Goal: Check status: Check status

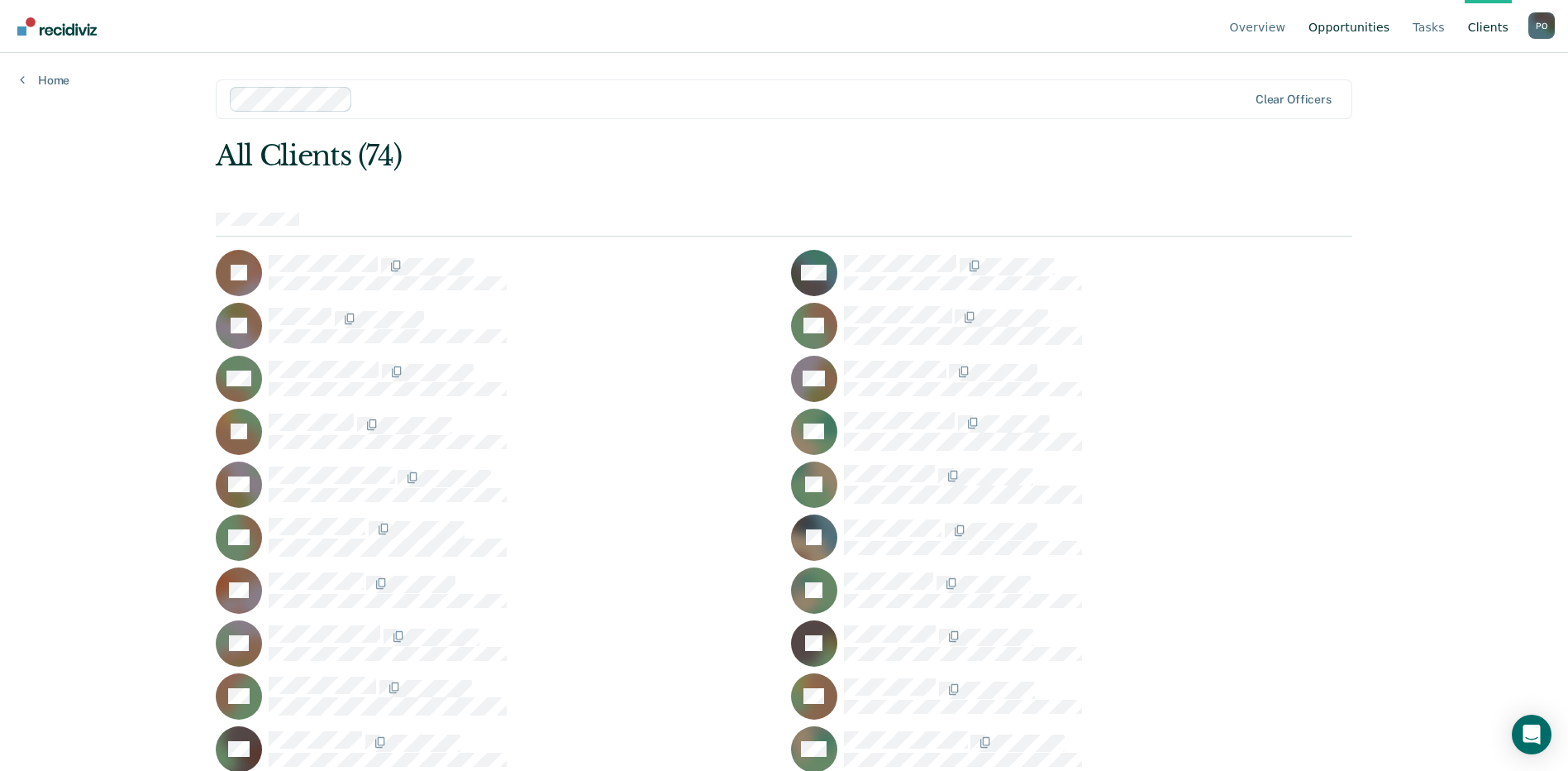
click at [1362, 24] on link "Opportunities" at bounding box center [1348, 27] width 88 height 53
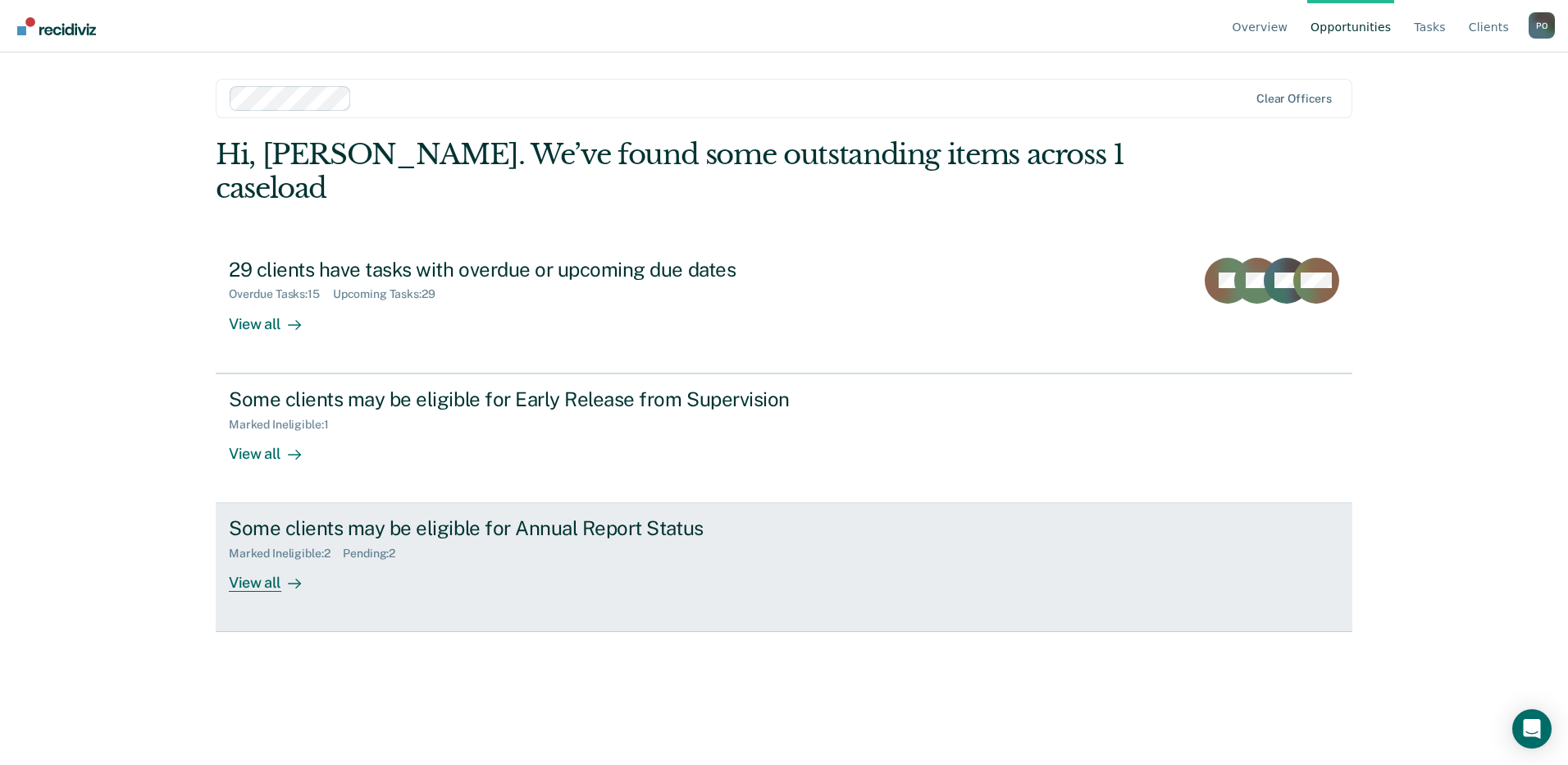
click at [266, 560] on div "View all" at bounding box center [275, 576] width 92 height 32
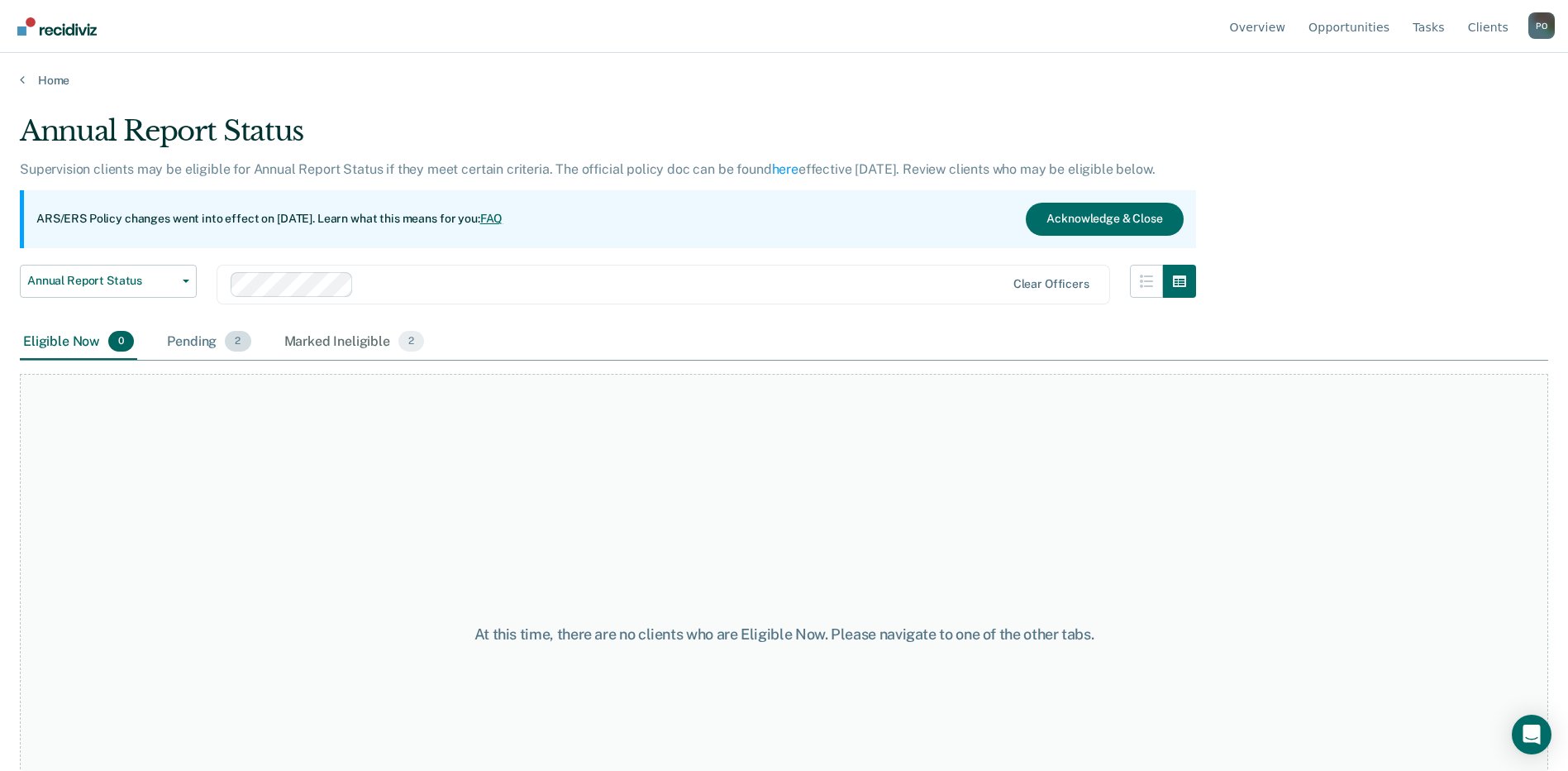
click at [222, 343] on div "Pending 2" at bounding box center [208, 342] width 90 height 36
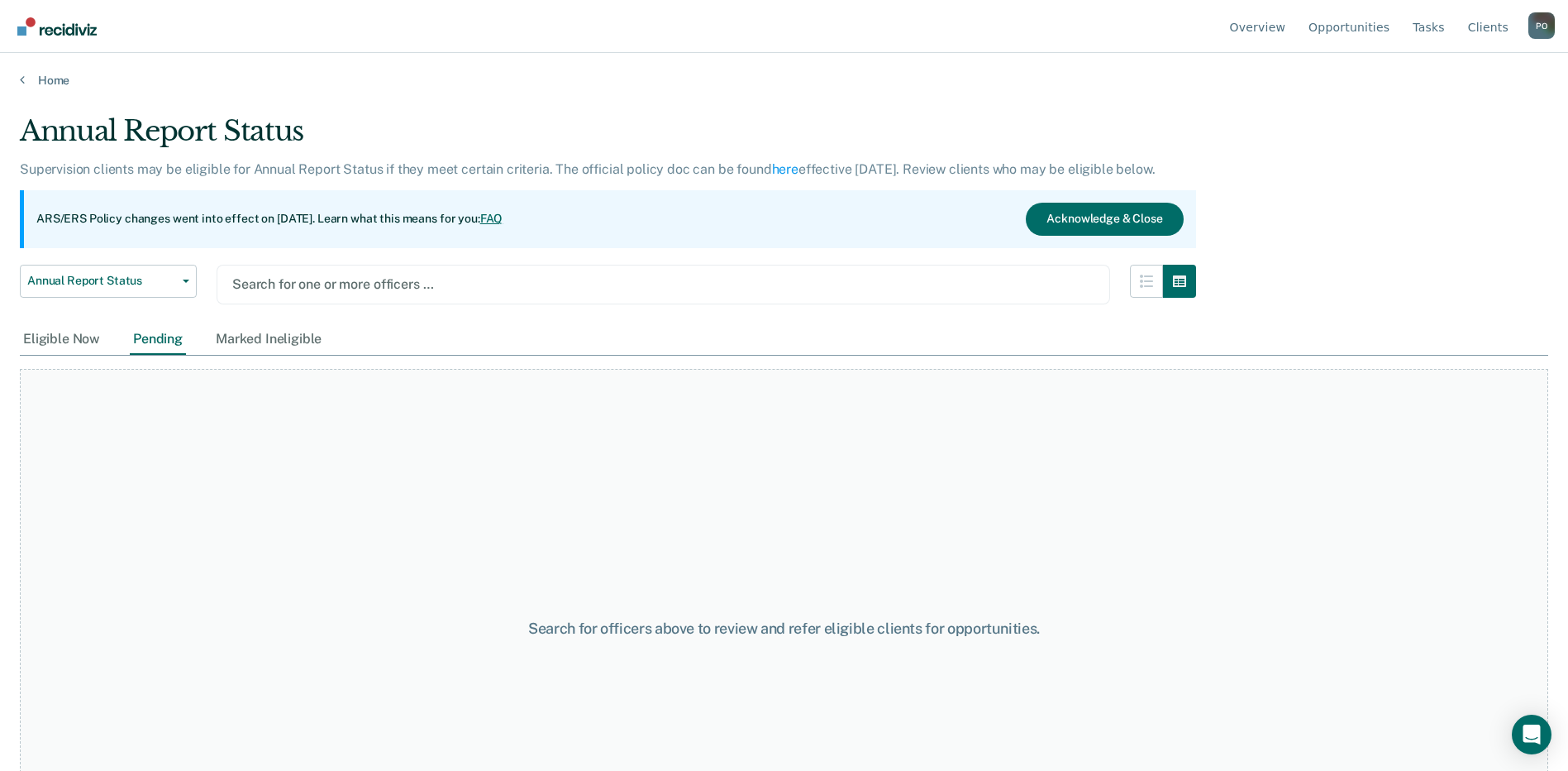
click at [299, 278] on div at bounding box center [663, 284] width 863 height 19
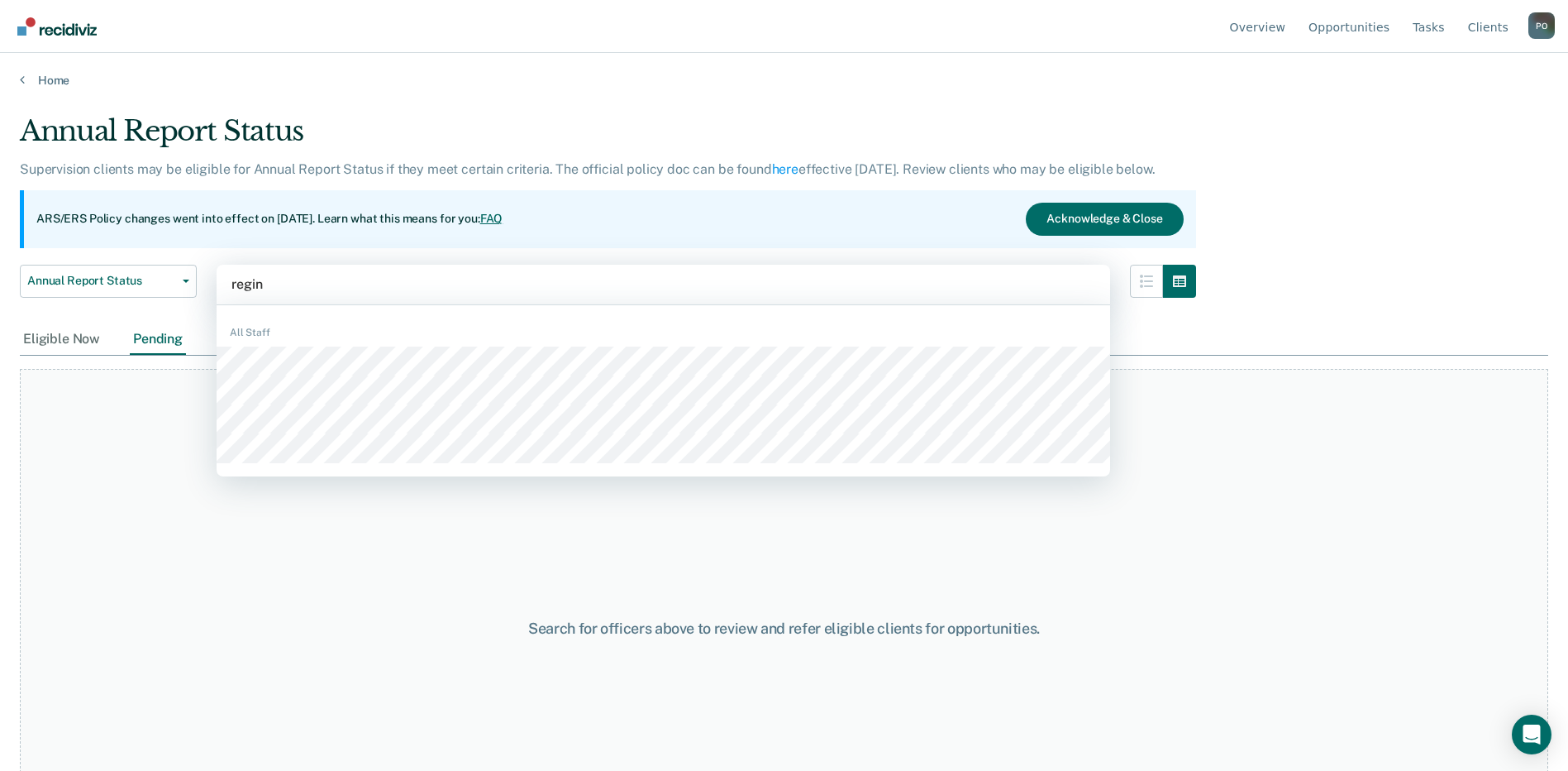
type input "[PERSON_NAME]"
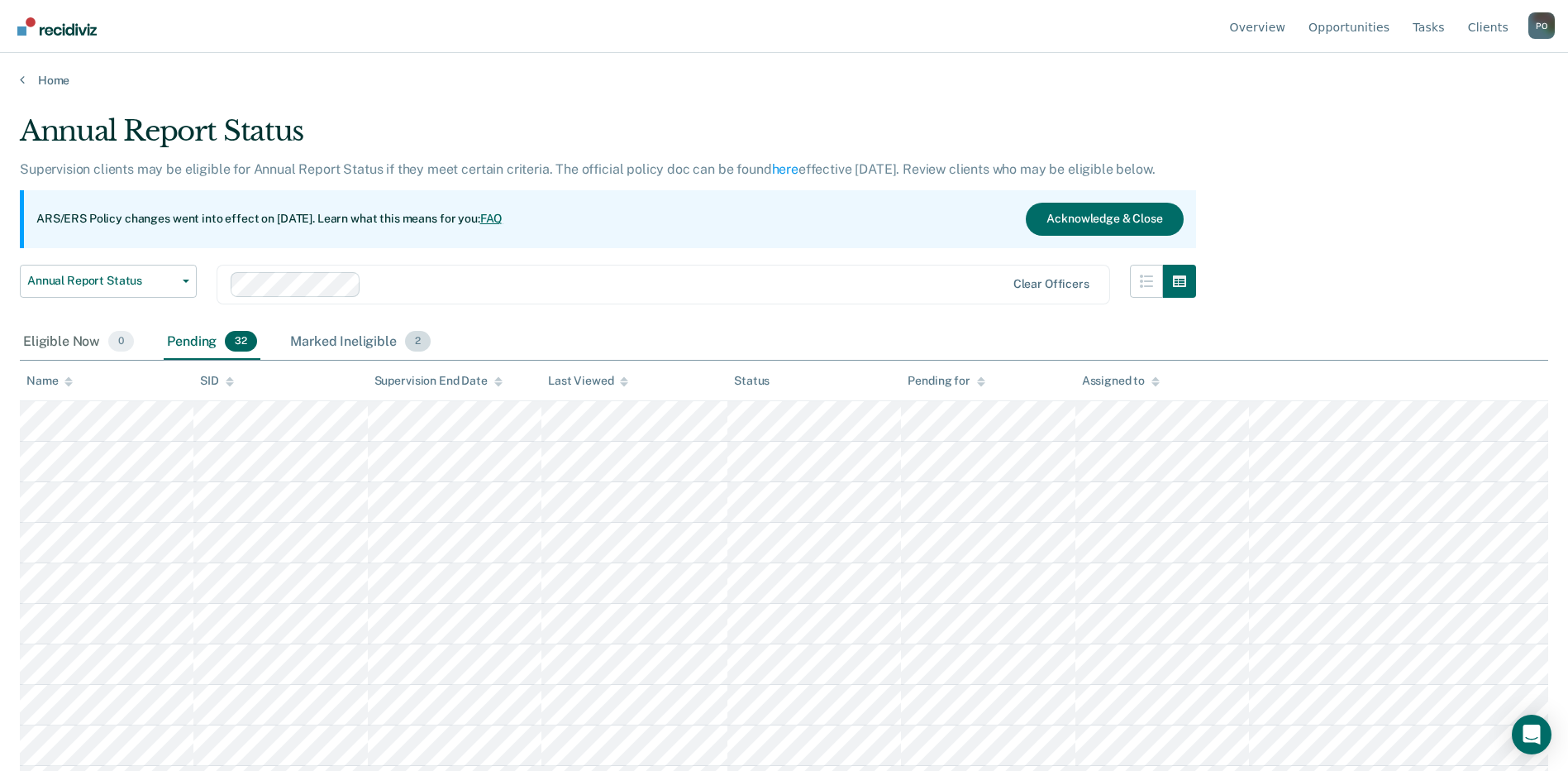
click at [411, 343] on span "2" at bounding box center [418, 341] width 26 height 22
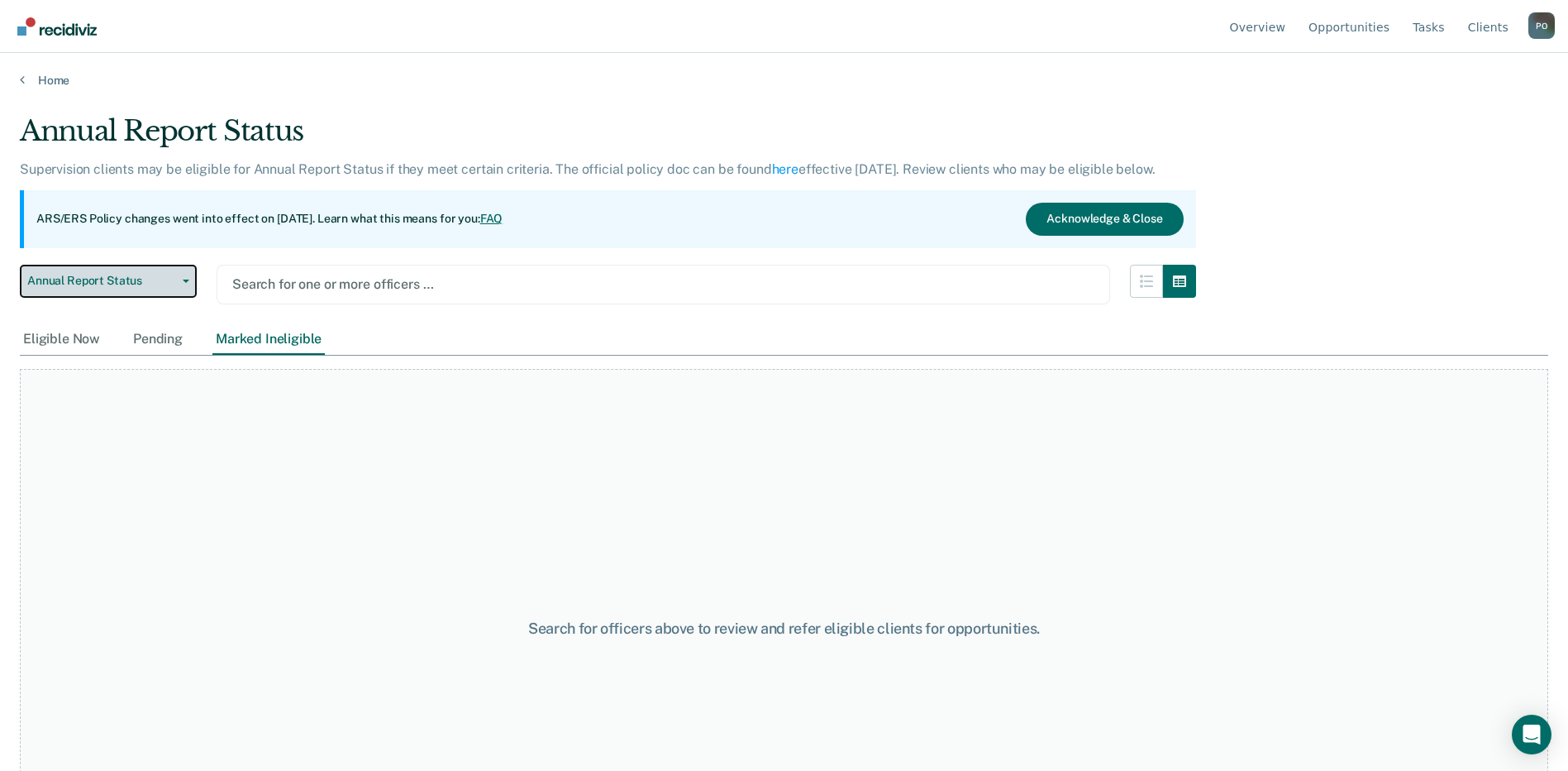
click at [192, 281] on button "Annual Report Status" at bounding box center [108, 280] width 177 height 33
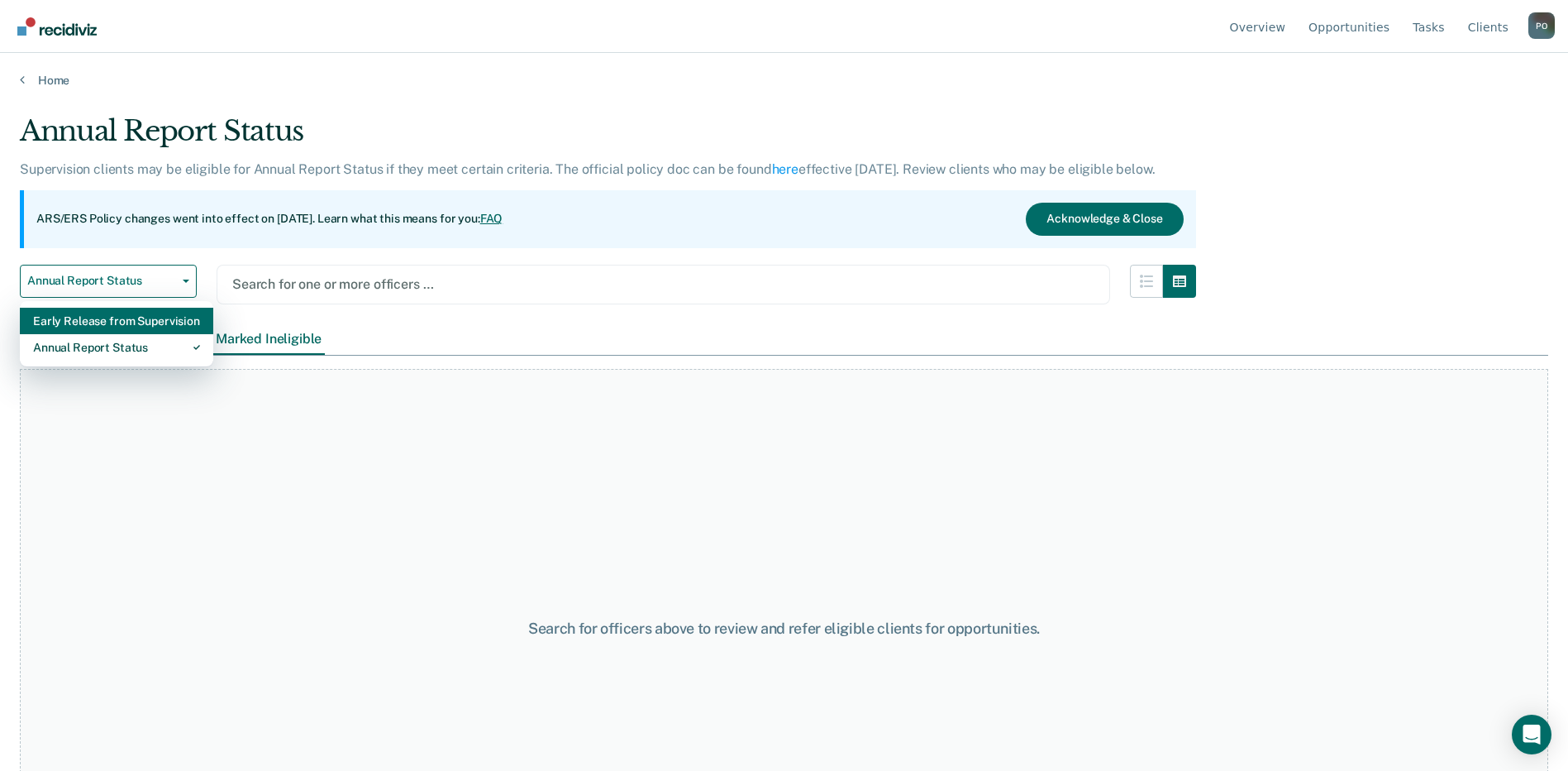
drag, startPoint x: 84, startPoint y: 324, endPoint x: 188, endPoint y: 298, distance: 107.2
click at [85, 322] on div "Early Release from Supervision" at bounding box center [116, 321] width 167 height 27
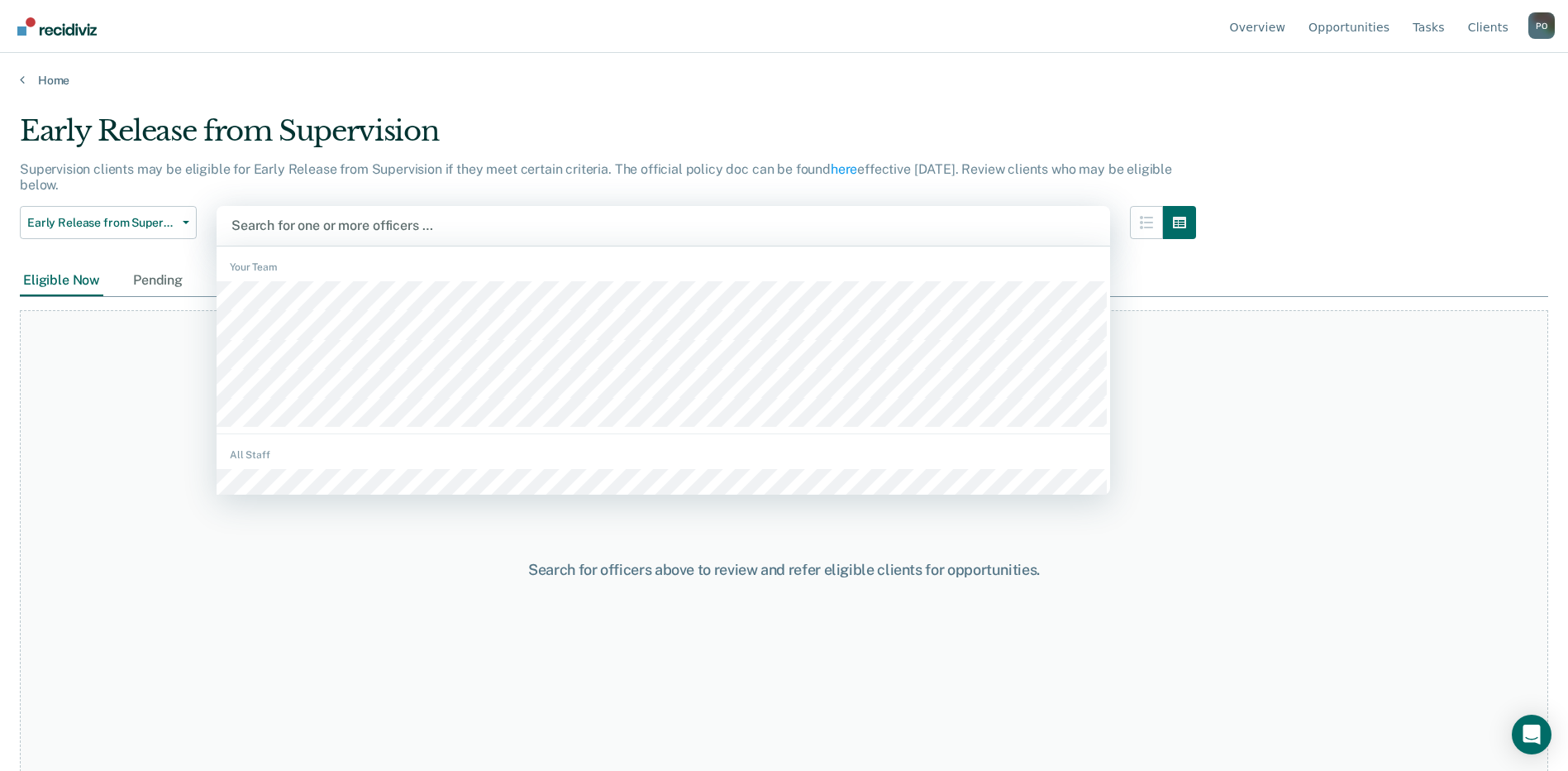
click at [439, 221] on div at bounding box center [663, 225] width 864 height 19
click at [355, 218] on div at bounding box center [663, 225] width 864 height 19
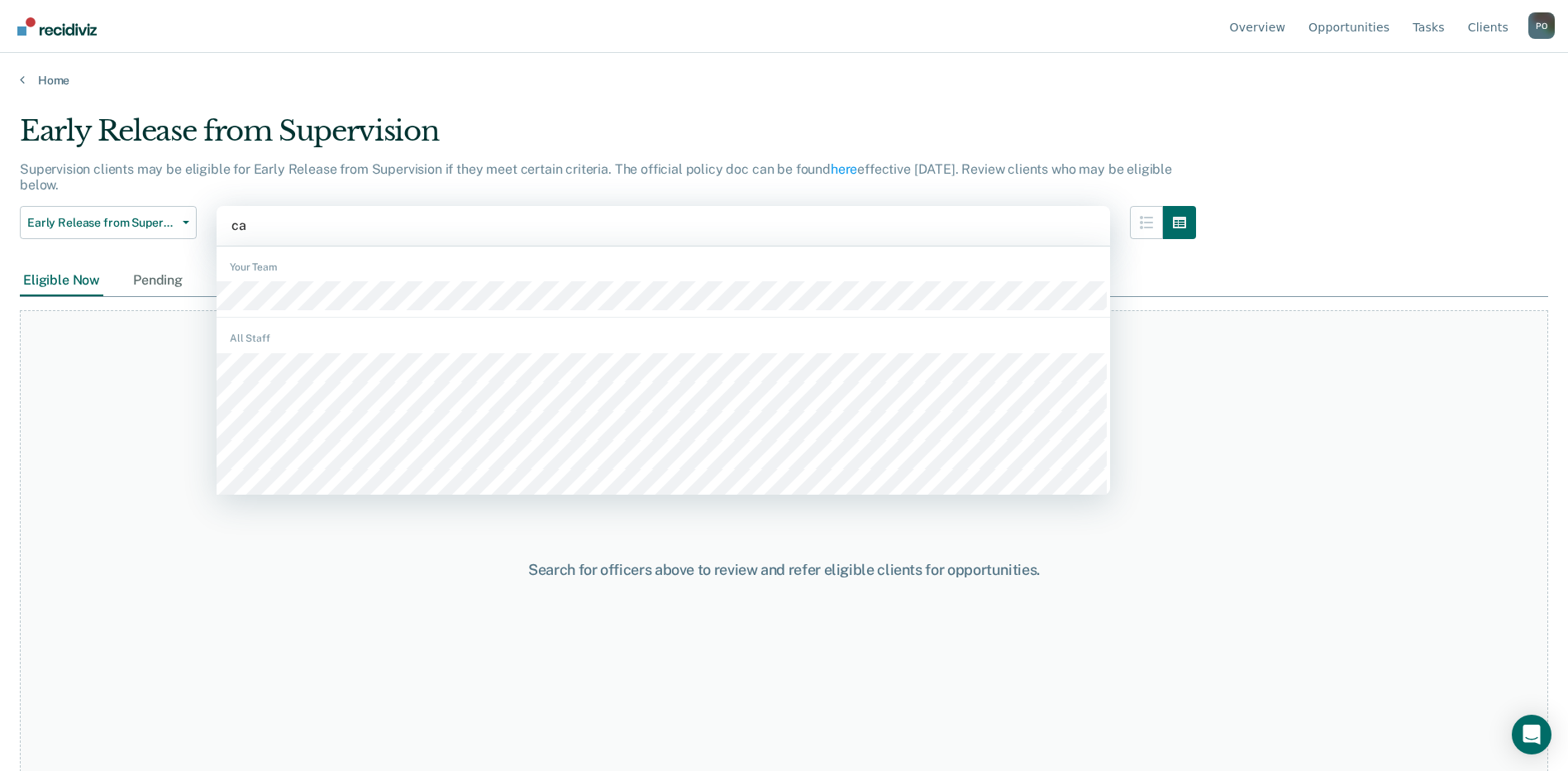
type input "cab"
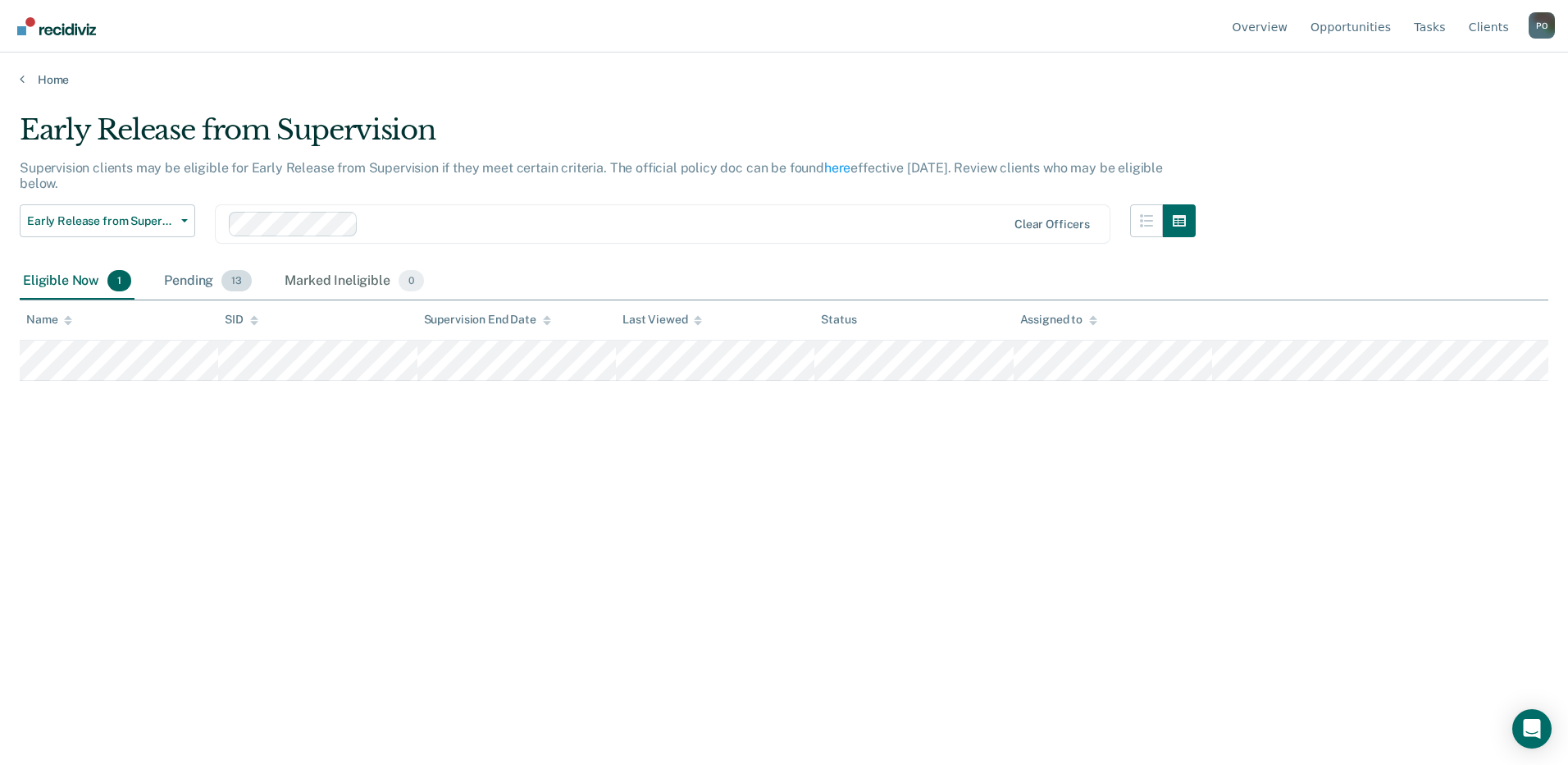
click at [194, 281] on div "Pending 13" at bounding box center [208, 281] width 94 height 36
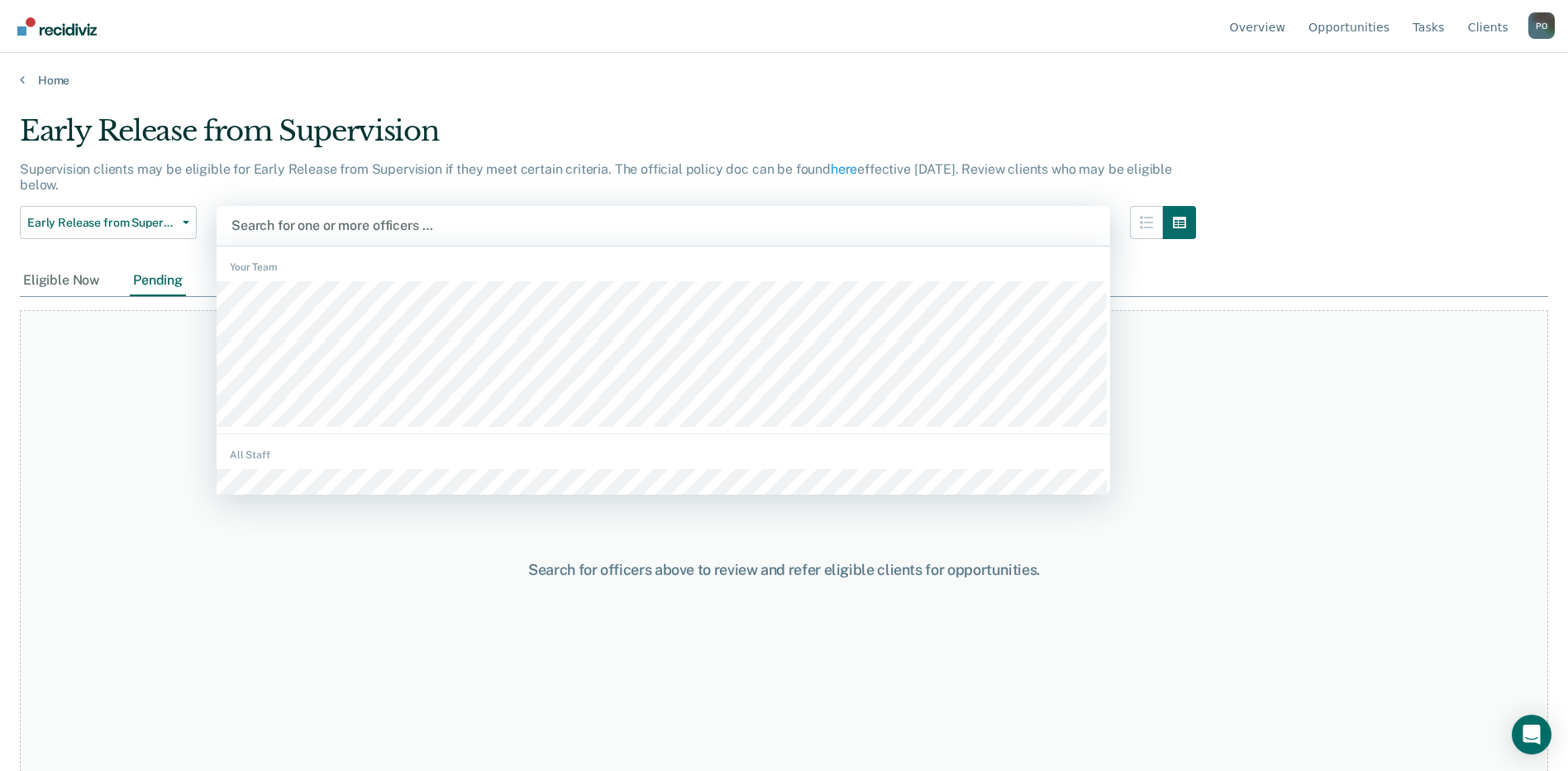
click at [342, 223] on div at bounding box center [663, 225] width 864 height 19
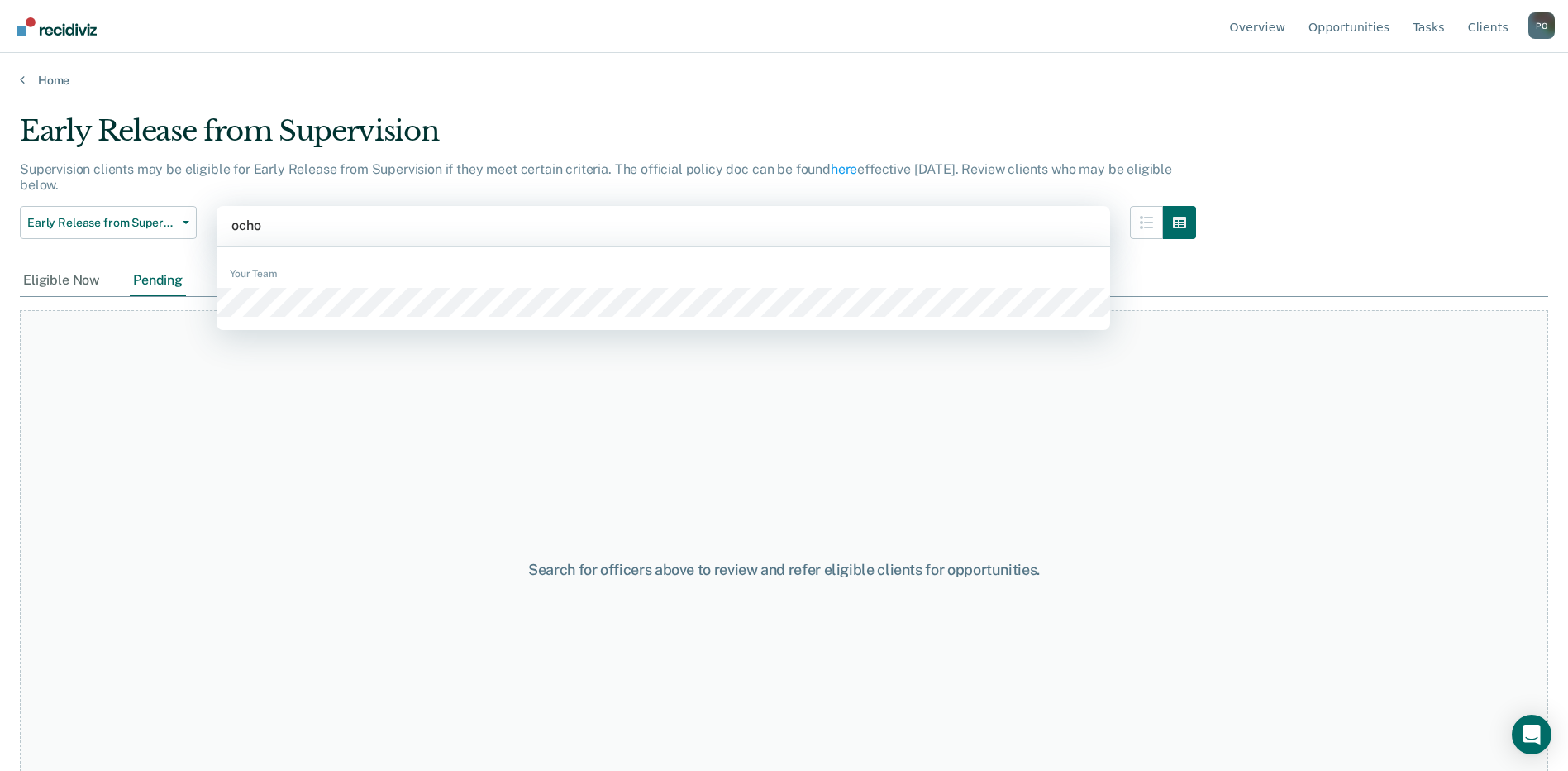
type input "[PERSON_NAME]"
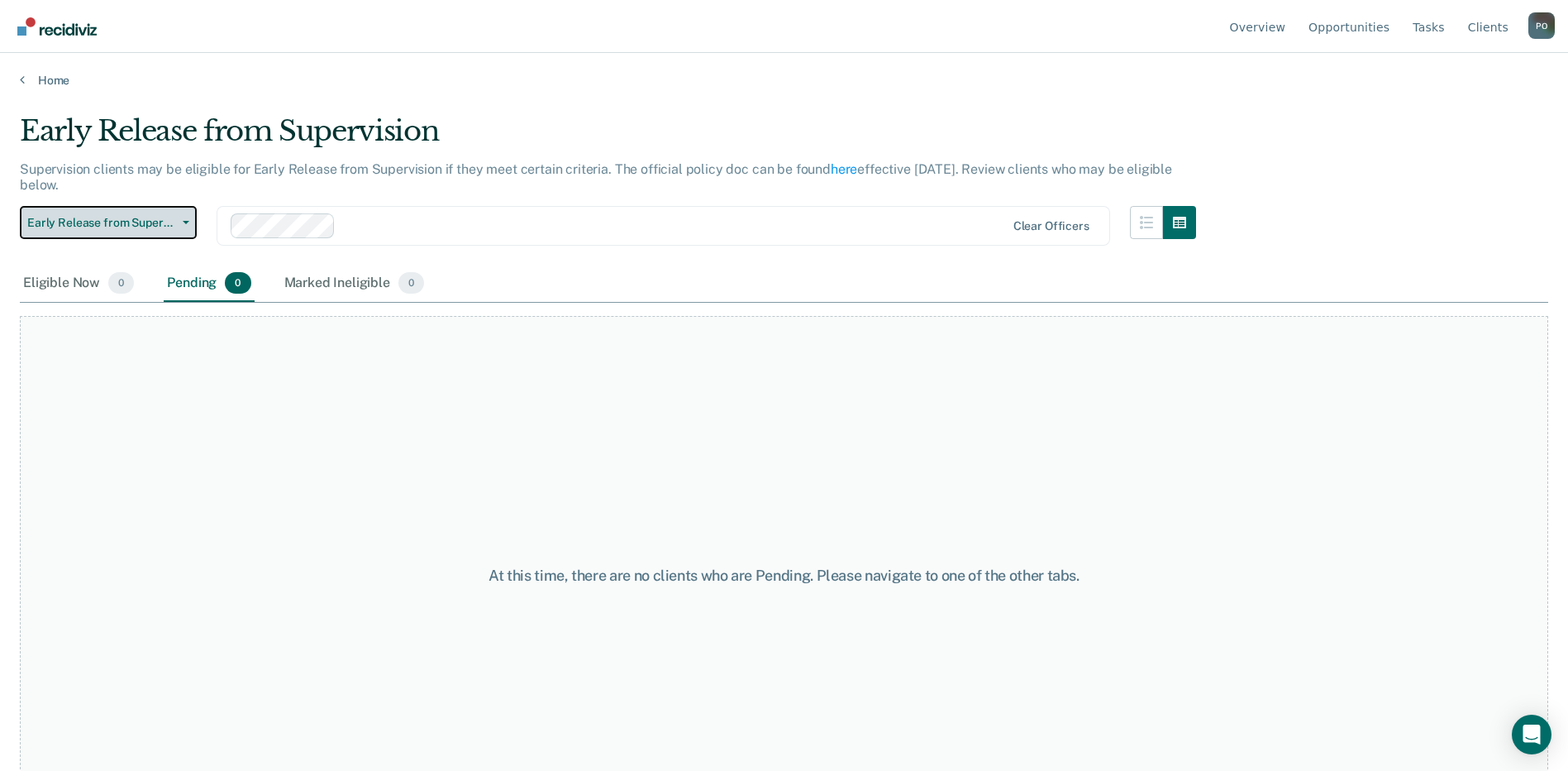
click at [188, 221] on icon "button" at bounding box center [186, 222] width 7 height 3
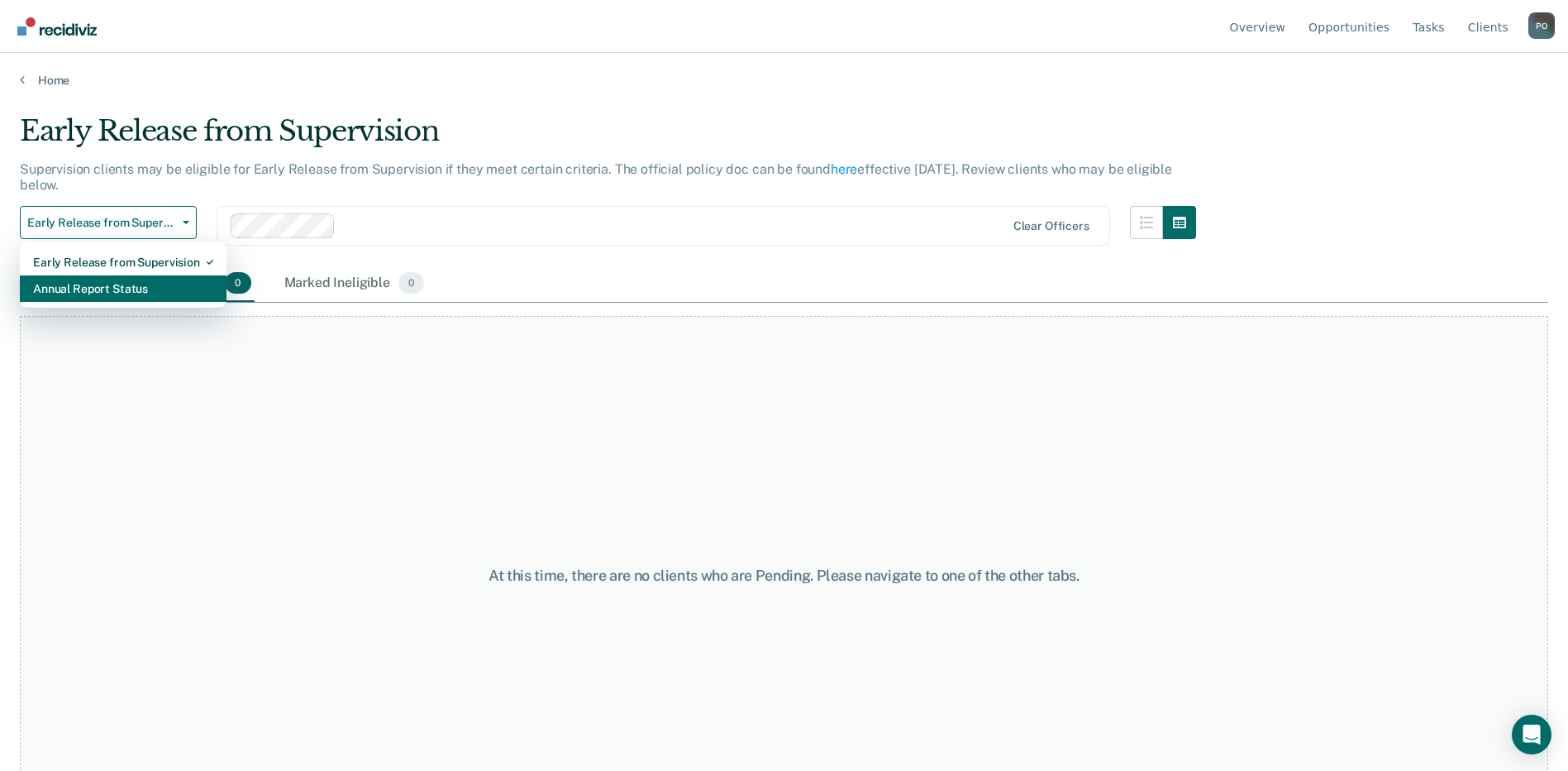
click at [76, 276] on div "Annual Report Status" at bounding box center [123, 289] width 180 height 27
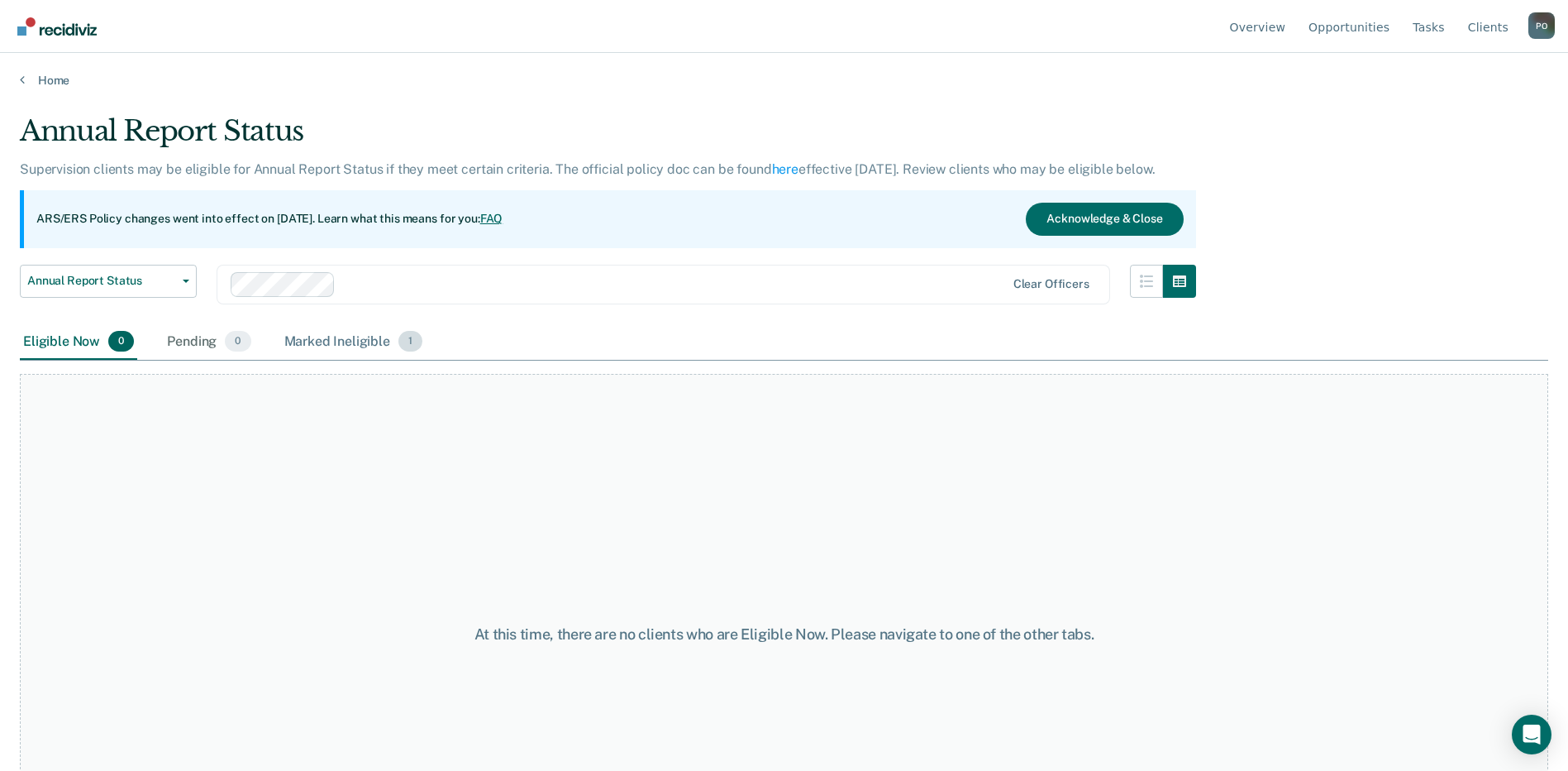
click at [413, 346] on span "1" at bounding box center [410, 341] width 24 height 22
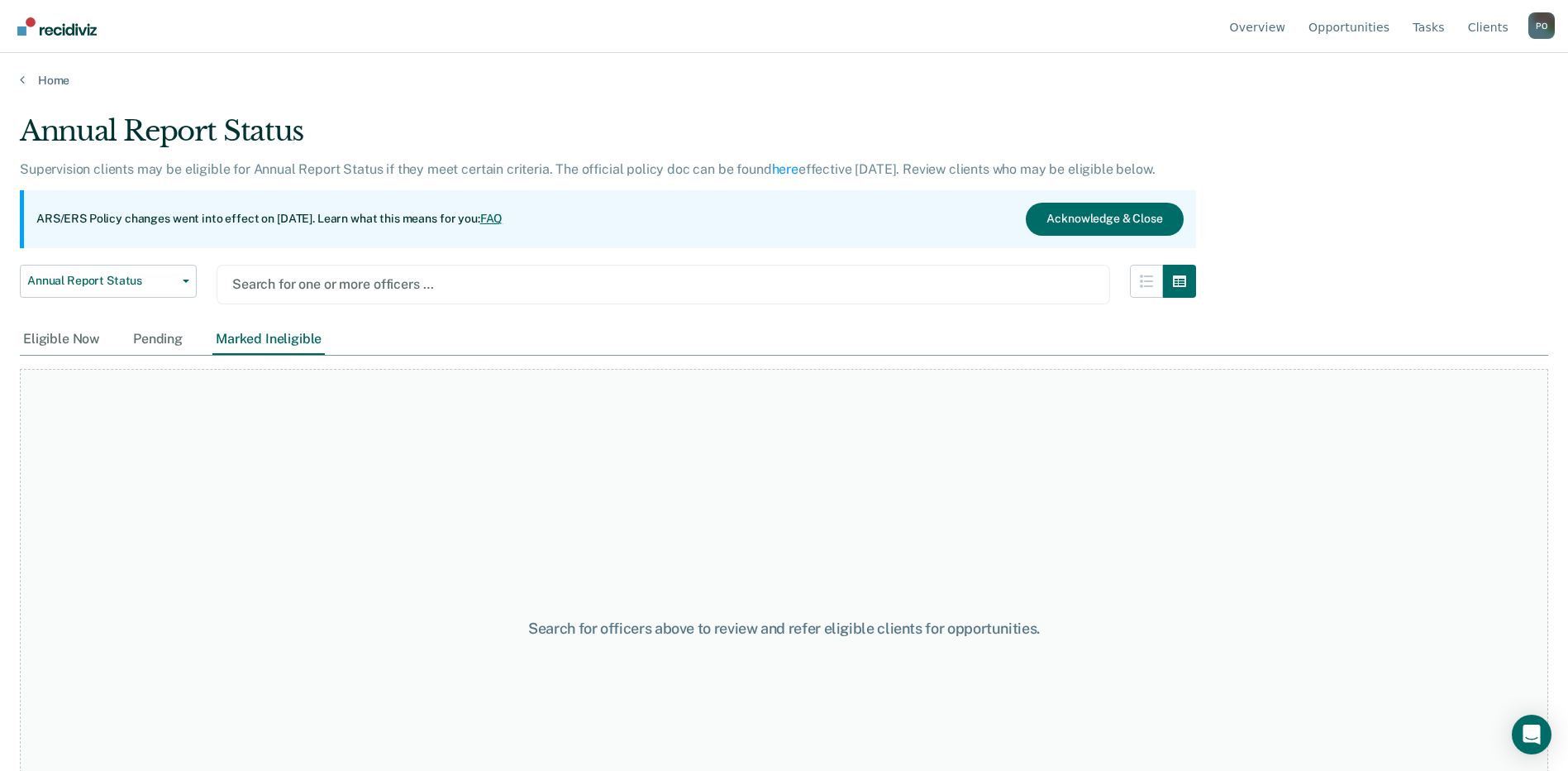
click at [320, 283] on div at bounding box center [663, 284] width 863 height 19
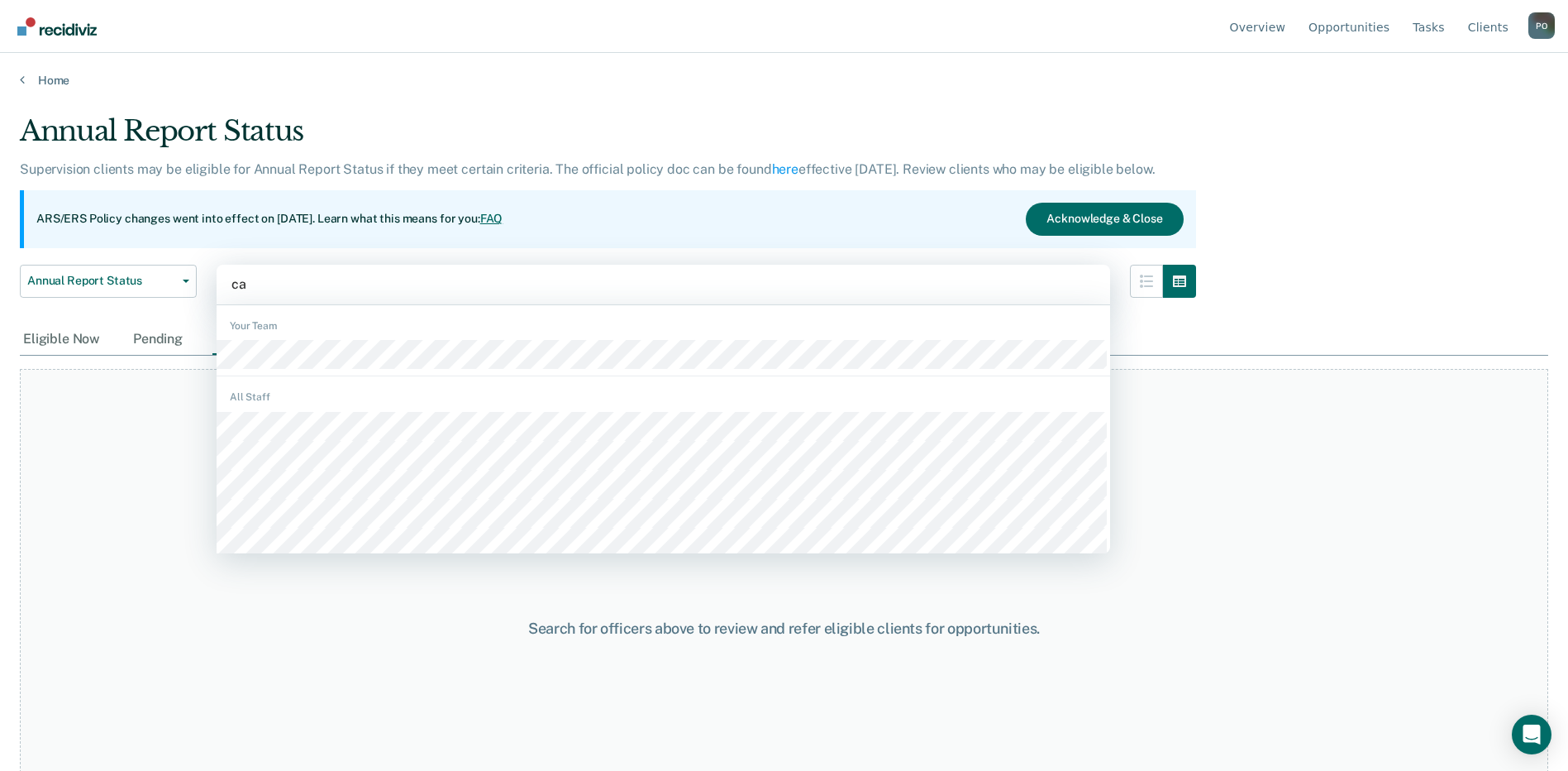
type input "cab"
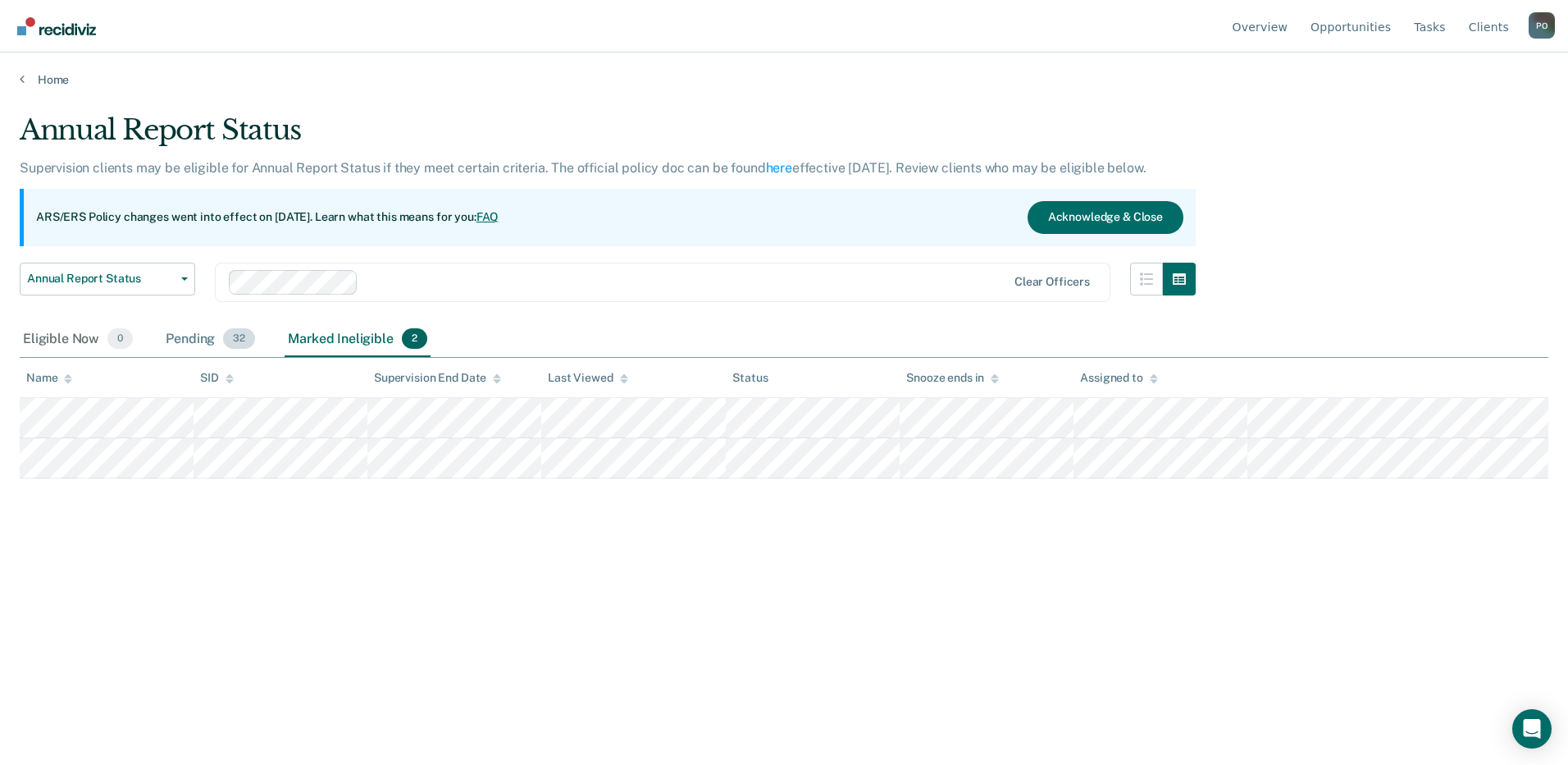
click at [237, 337] on span "32" at bounding box center [239, 338] width 32 height 22
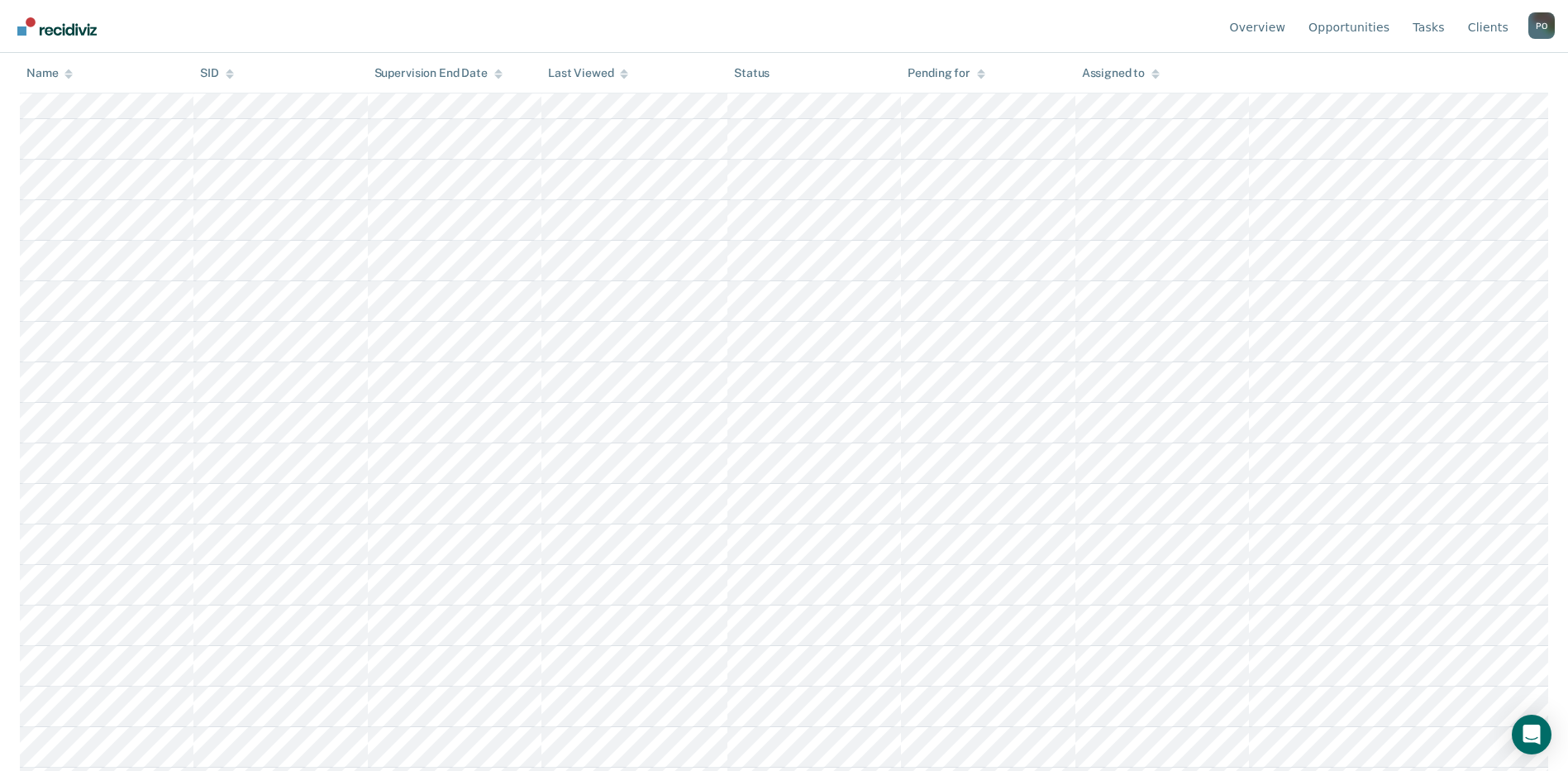
scroll to position [413, 0]
